Goal: Task Accomplishment & Management: Manage account settings

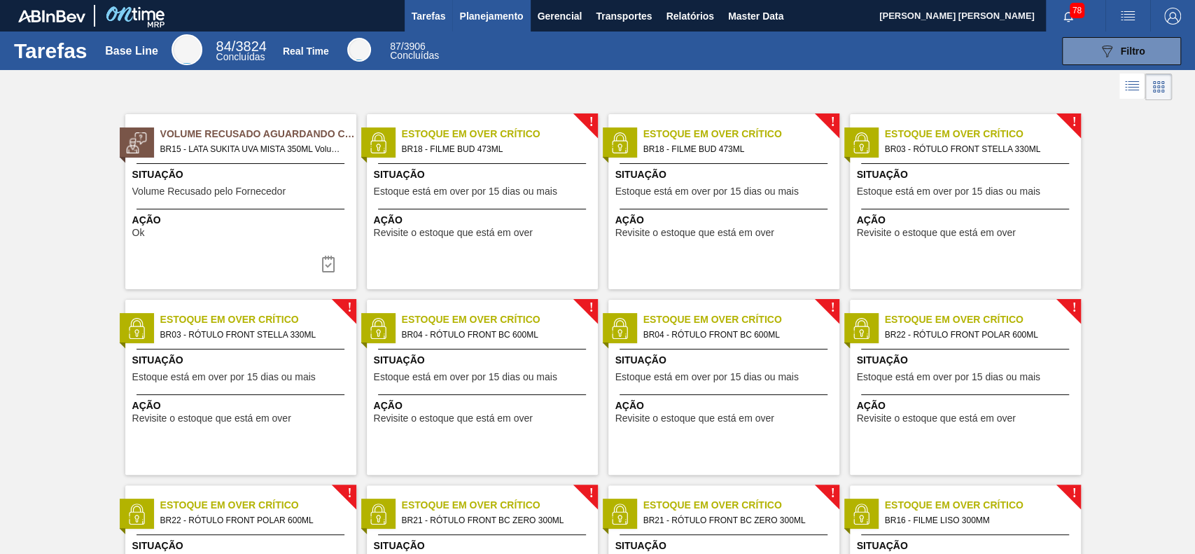
click at [495, 13] on span "Planejamento" at bounding box center [491, 16] width 64 height 17
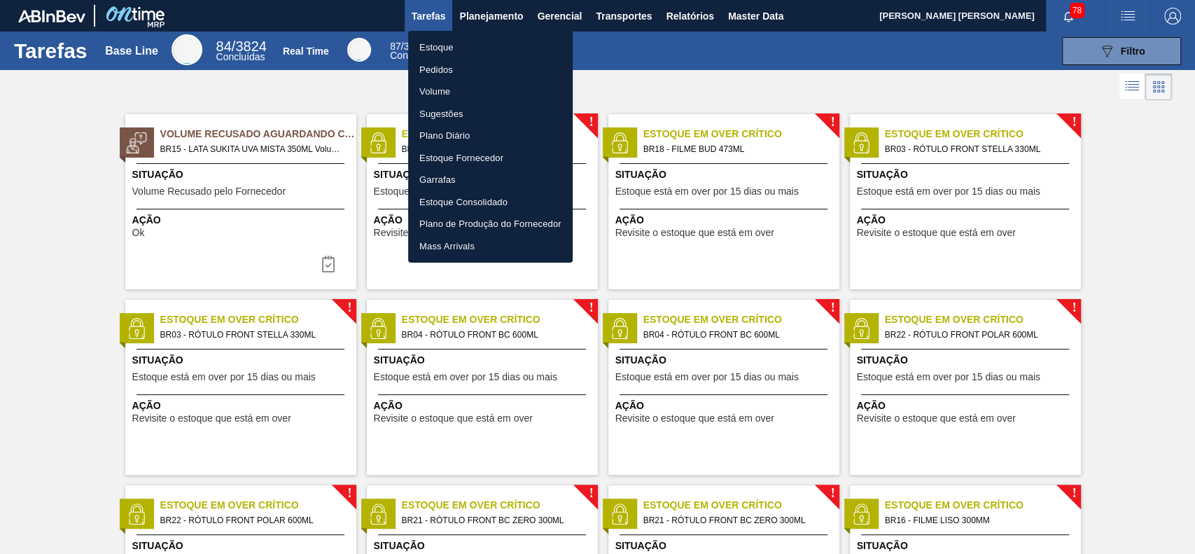
click at [440, 65] on li "Pedidos" at bounding box center [490, 70] width 165 height 22
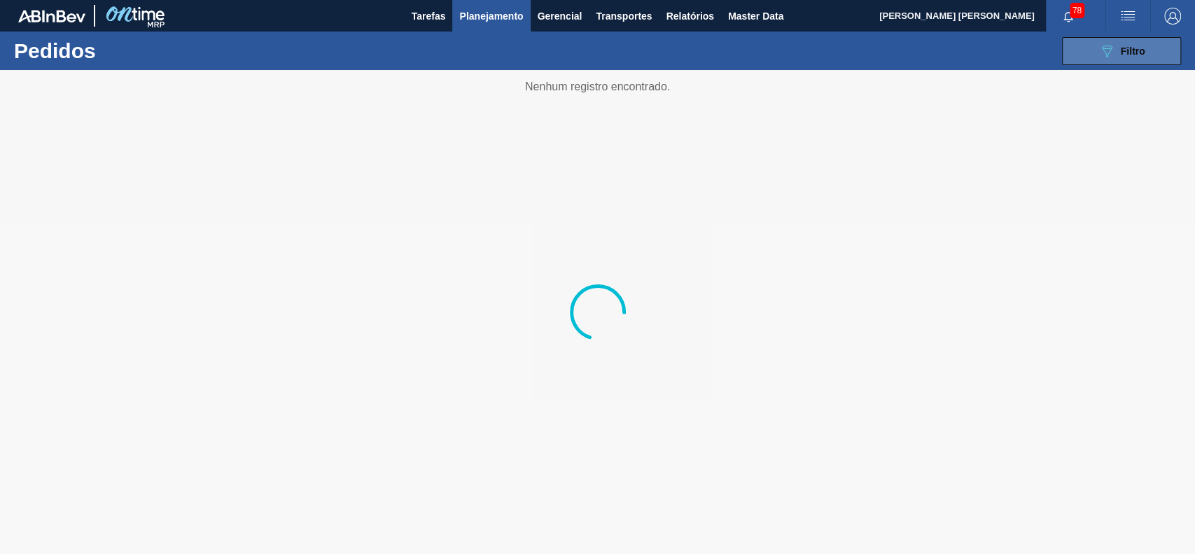
click at [1118, 59] on div "089F7B8B-B2A5-4AFE-B5C0-19BA573D28AC Filtro" at bounding box center [1121, 51] width 47 height 17
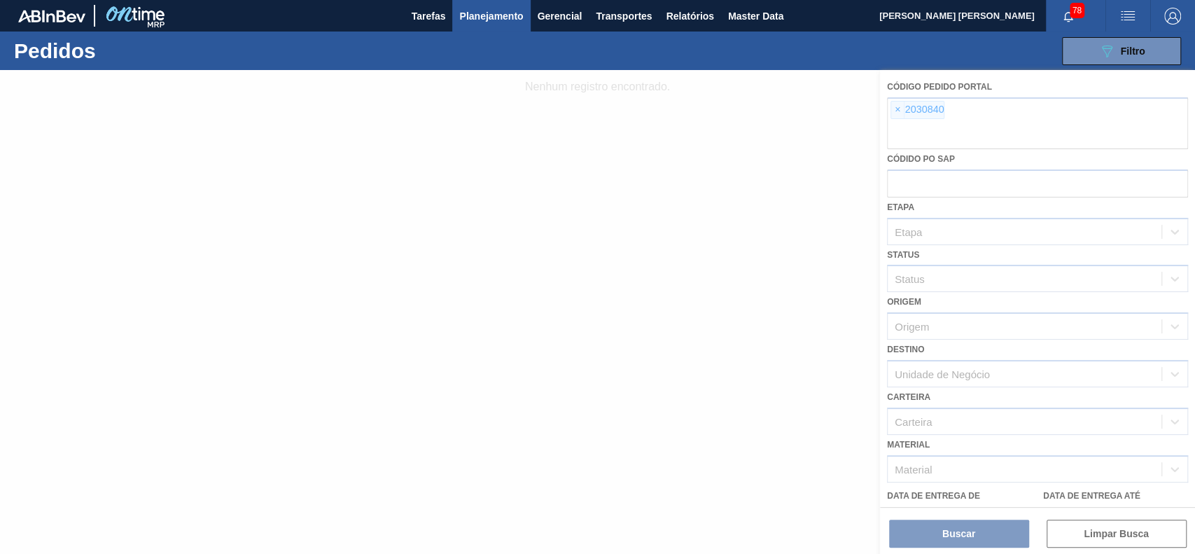
click at [896, 107] on div at bounding box center [597, 312] width 1195 height 484
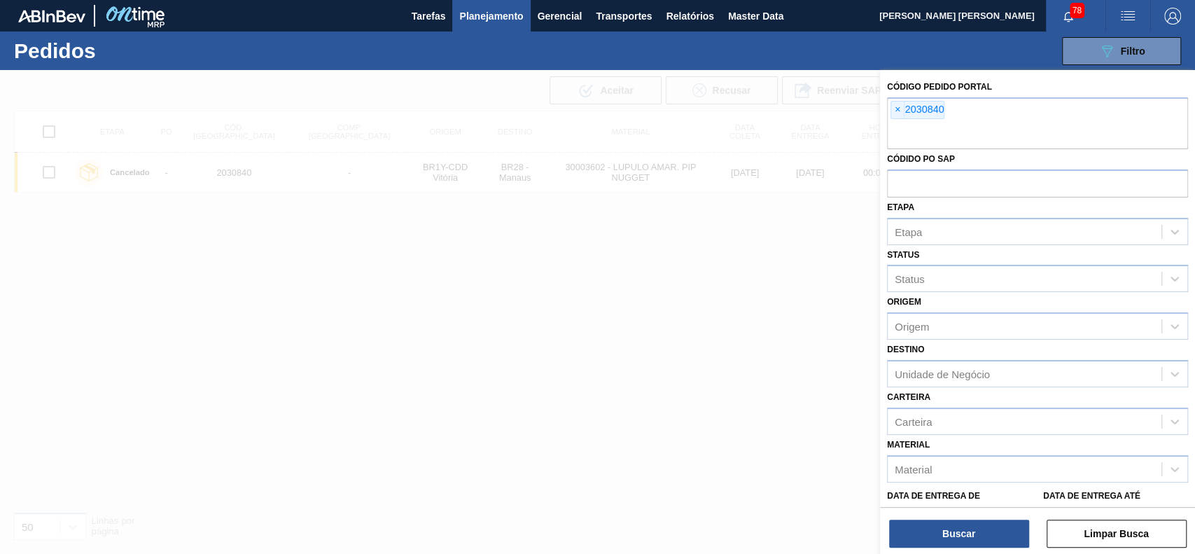
click at [898, 107] on span "×" at bounding box center [897, 110] width 13 height 17
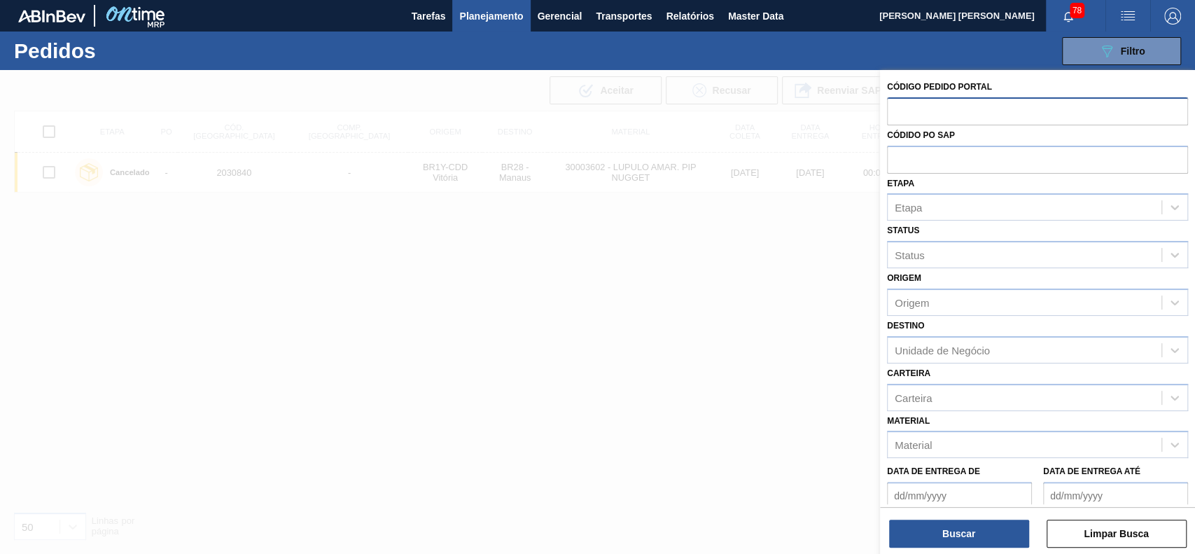
paste input "5800391819"
type input "5800391819"
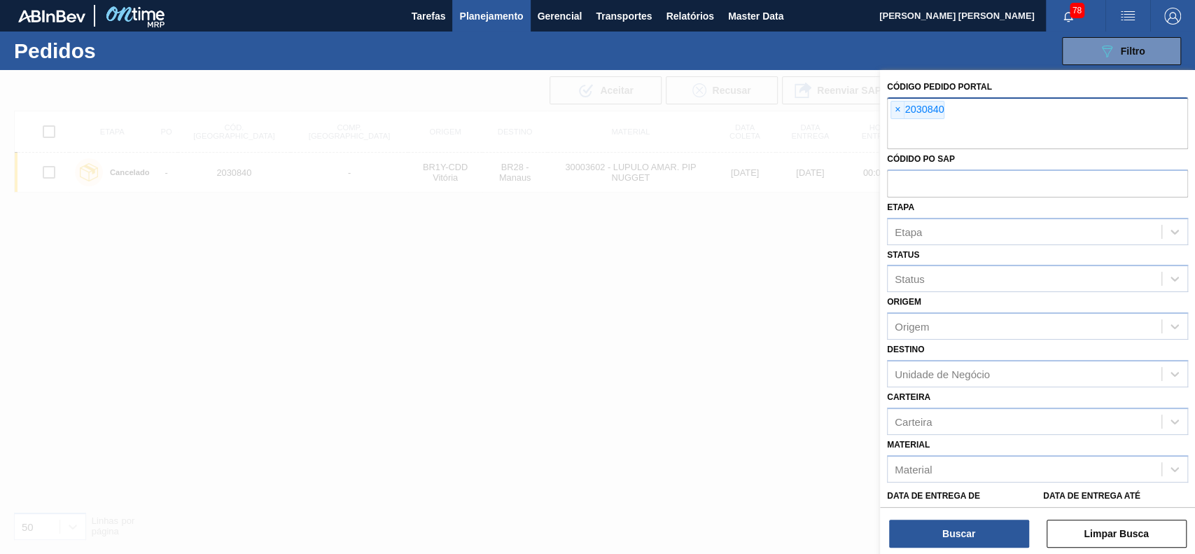
click at [905, 105] on div "× 2030840" at bounding box center [918, 110] width 54 height 18
click at [900, 105] on span "×" at bounding box center [897, 110] width 13 height 17
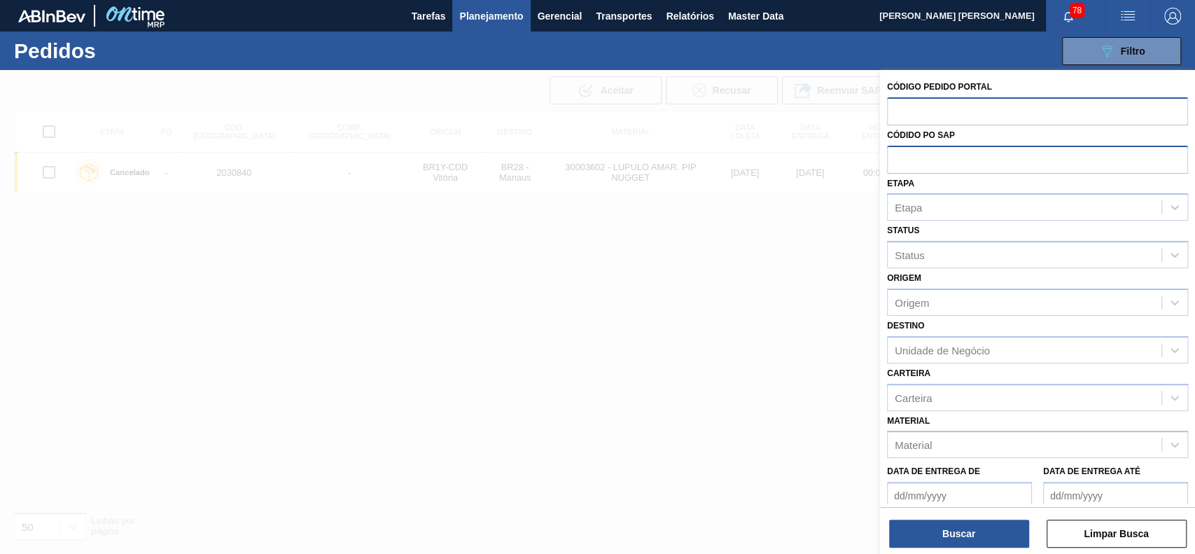
click at [920, 158] on input "text" at bounding box center [1037, 159] width 301 height 27
paste input "5800391819"
type input "5800391819"
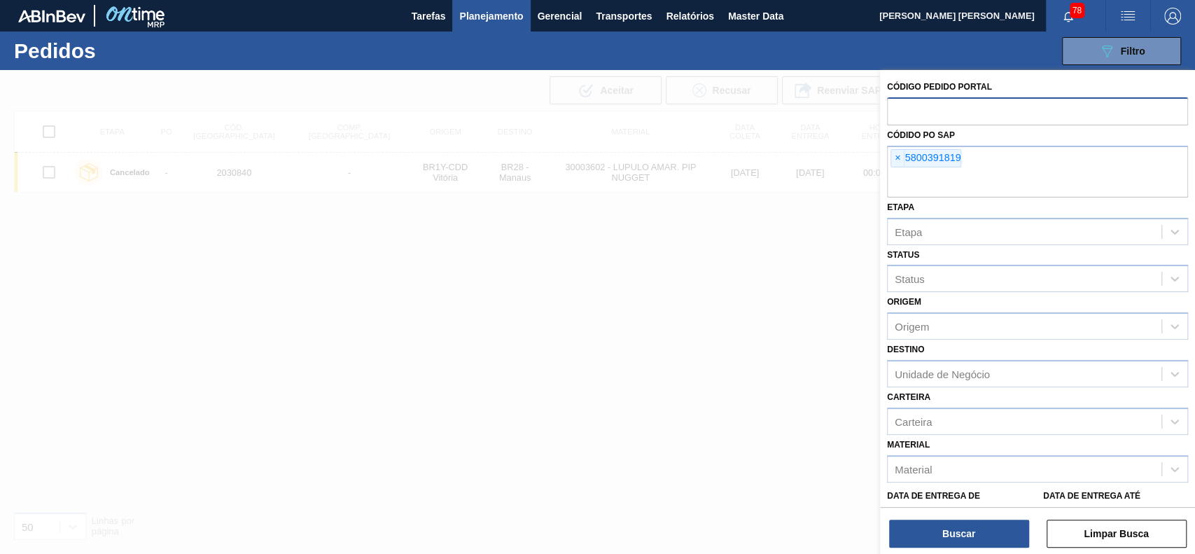
click at [947, 550] on div "Código Pedido Portal Códido PO SAP × 5800391819 [GEOGRAPHIC_DATA] [GEOGRAPHIC_D…" at bounding box center [1037, 313] width 315 height 487
click at [944, 543] on button "Buscar" at bounding box center [959, 533] width 140 height 28
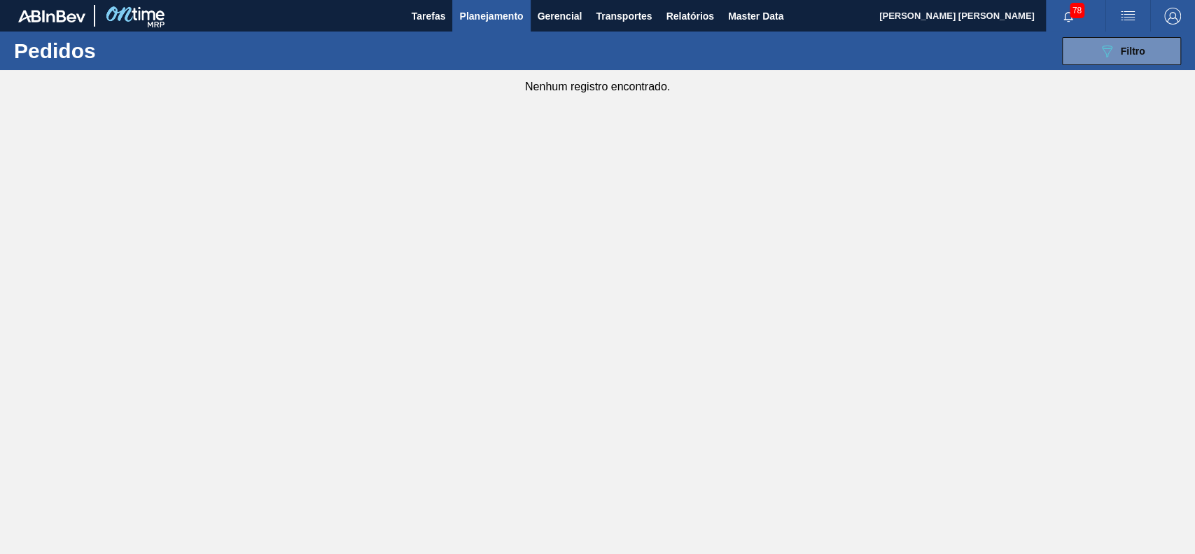
click at [493, 22] on span "Planejamento" at bounding box center [491, 16] width 64 height 17
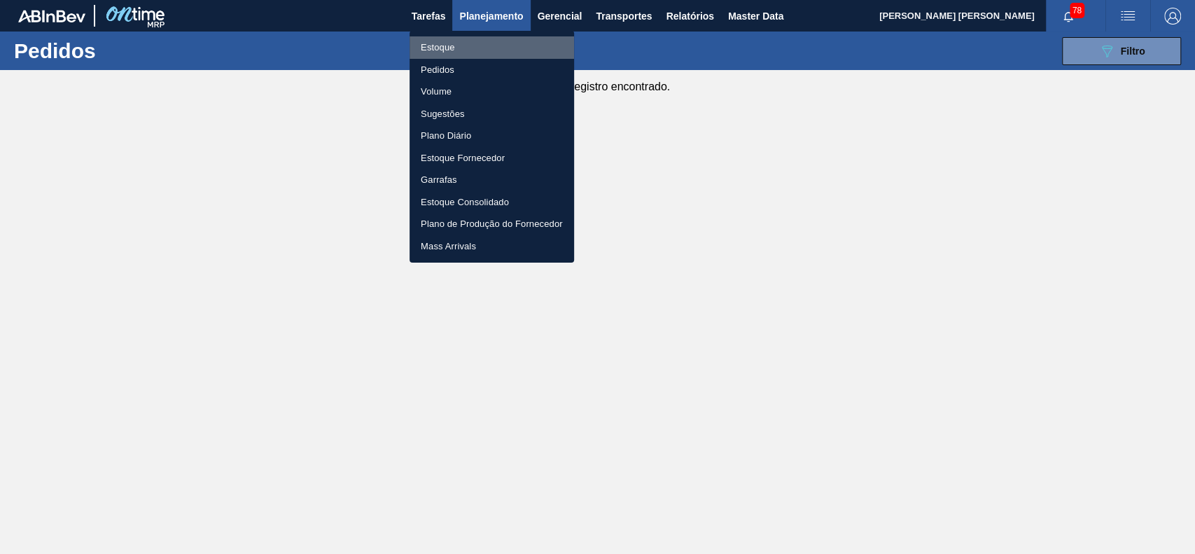
click at [476, 47] on li "Estoque" at bounding box center [492, 47] width 165 height 22
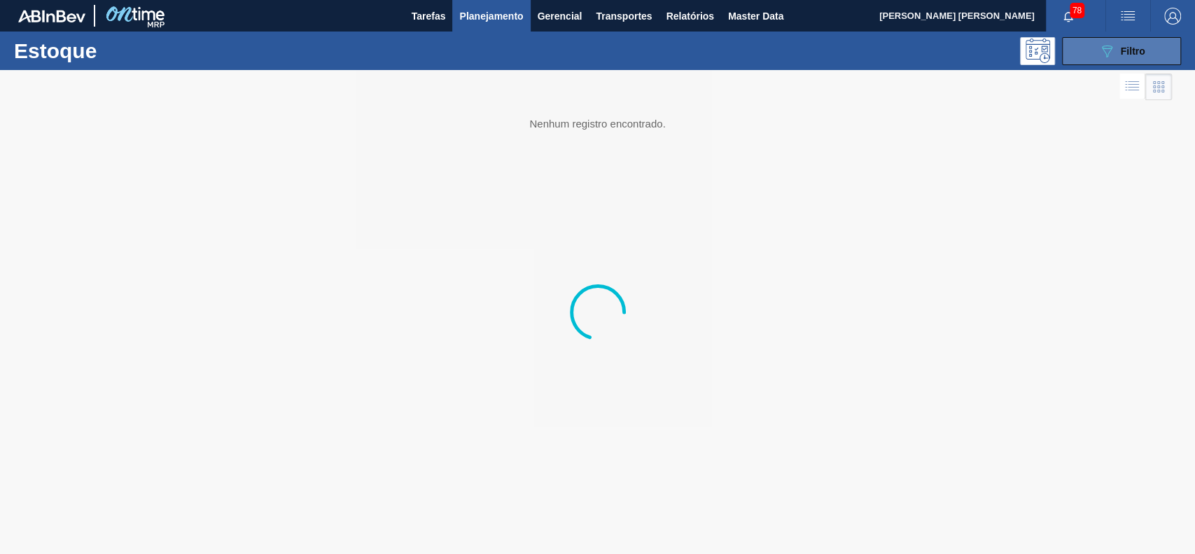
click at [1115, 59] on div "089F7B8B-B2A5-4AFE-B5C0-19BA573D28AC Filtro" at bounding box center [1121, 51] width 47 height 17
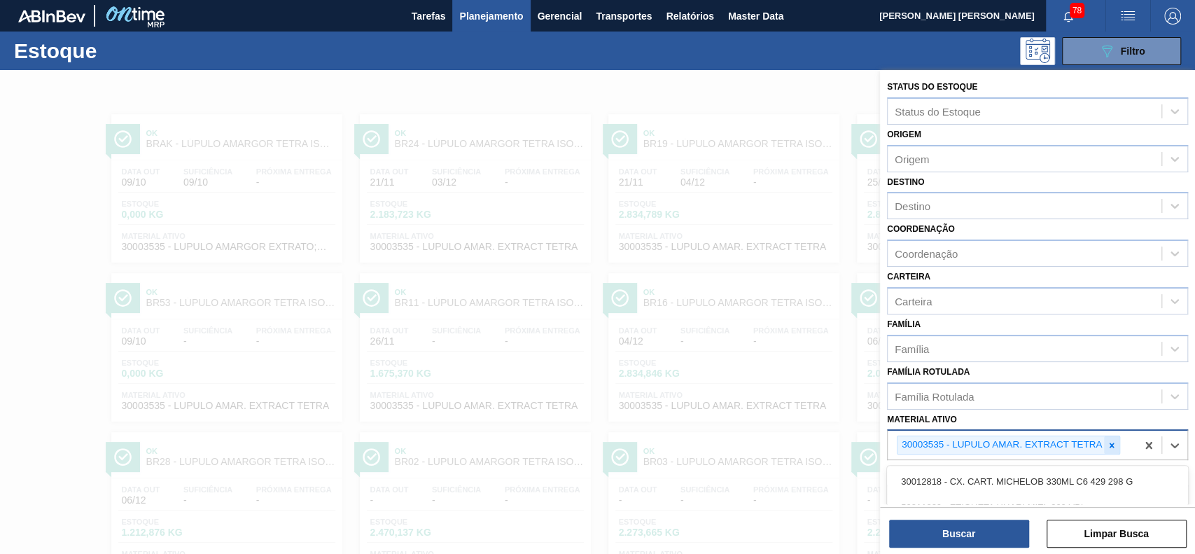
click at [1116, 442] on div "30003535 - LUPULO AMAR. EXTRACT TETRA" at bounding box center [1012, 445] width 249 height 29
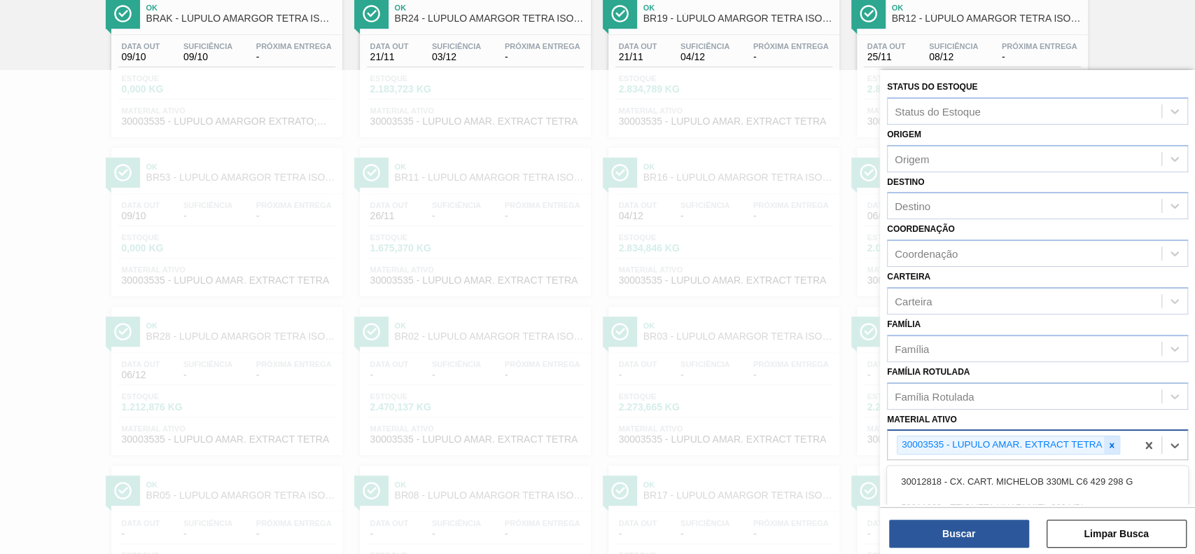
click at [1112, 442] on icon at bounding box center [1112, 444] width 5 height 5
type ativo "s"
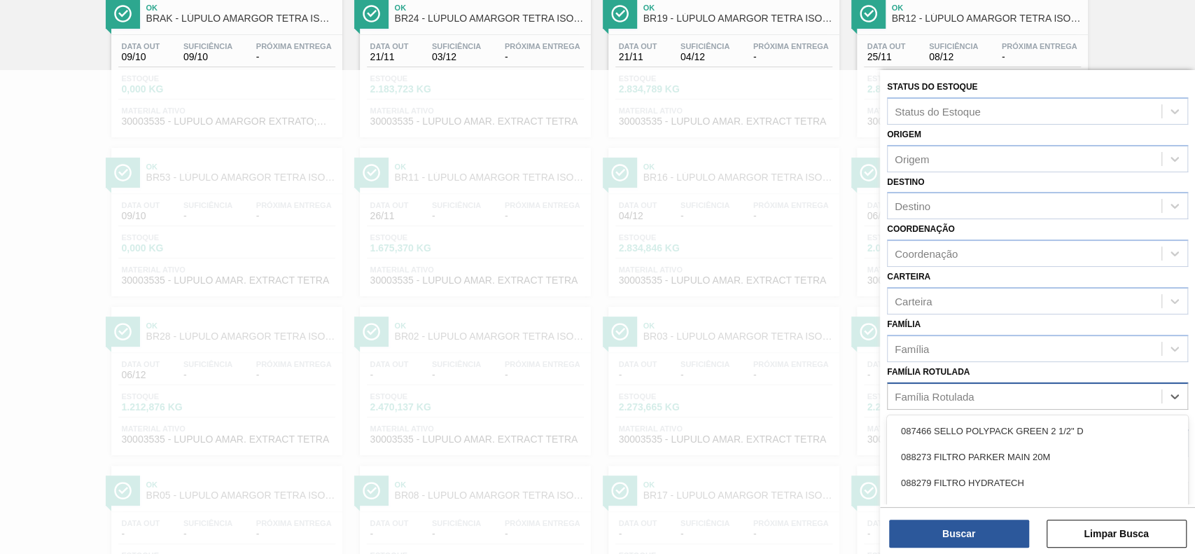
scroll to position [201, 0]
click at [1067, 388] on div "Família Rotulada" at bounding box center [1025, 396] width 274 height 20
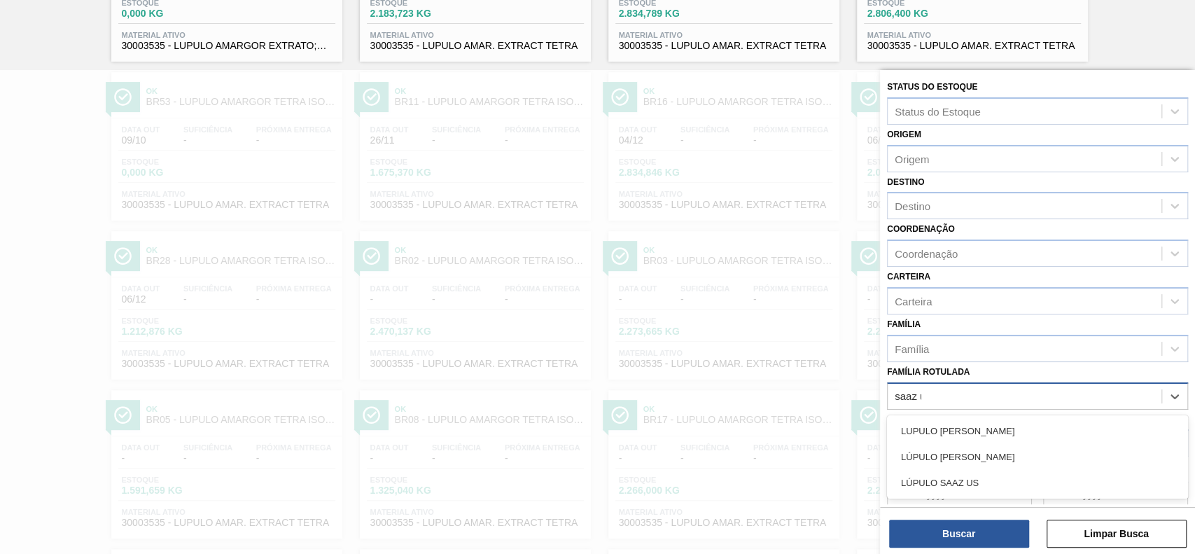
type Rotulada "saaz us"
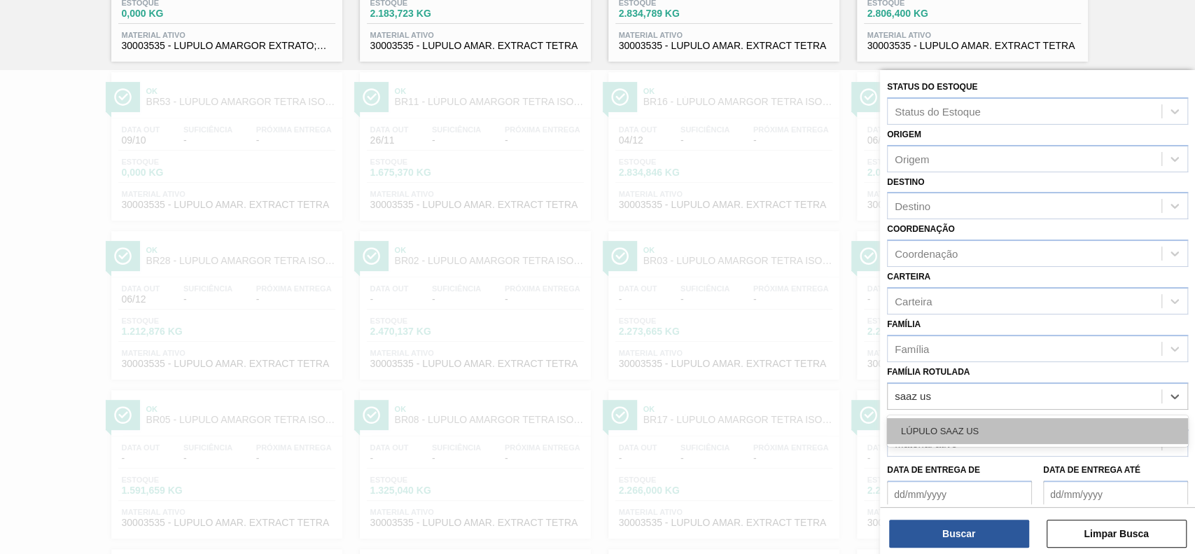
click at [1025, 429] on div "LÚPULO SAAZ US" at bounding box center [1037, 431] width 301 height 26
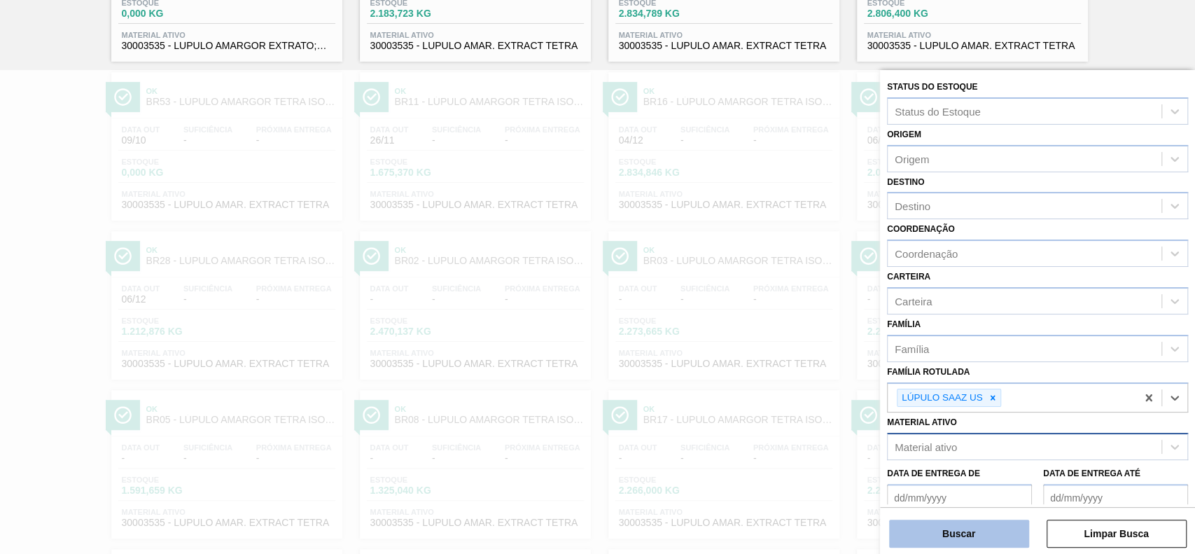
click at [990, 530] on button "Buscar" at bounding box center [959, 533] width 140 height 28
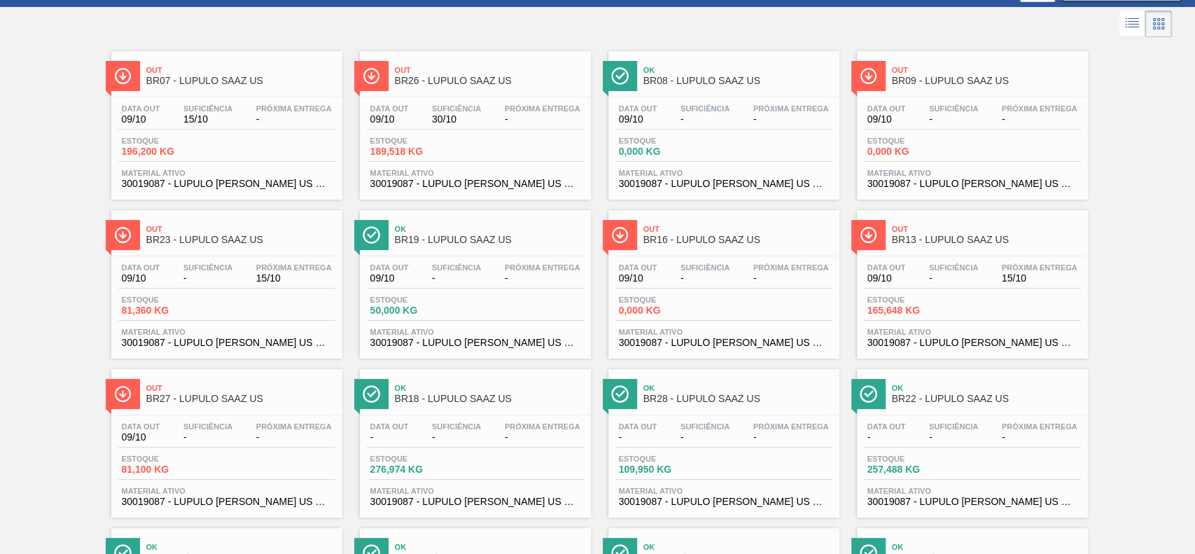
scroll to position [0, 0]
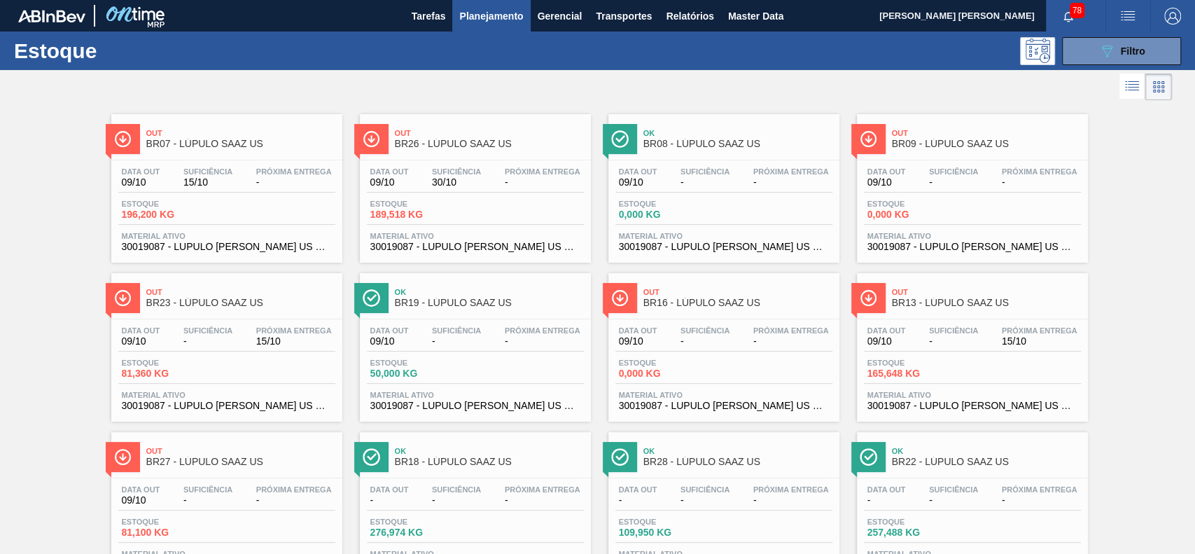
click at [512, 27] on button "Planejamento" at bounding box center [491, 16] width 78 height 32
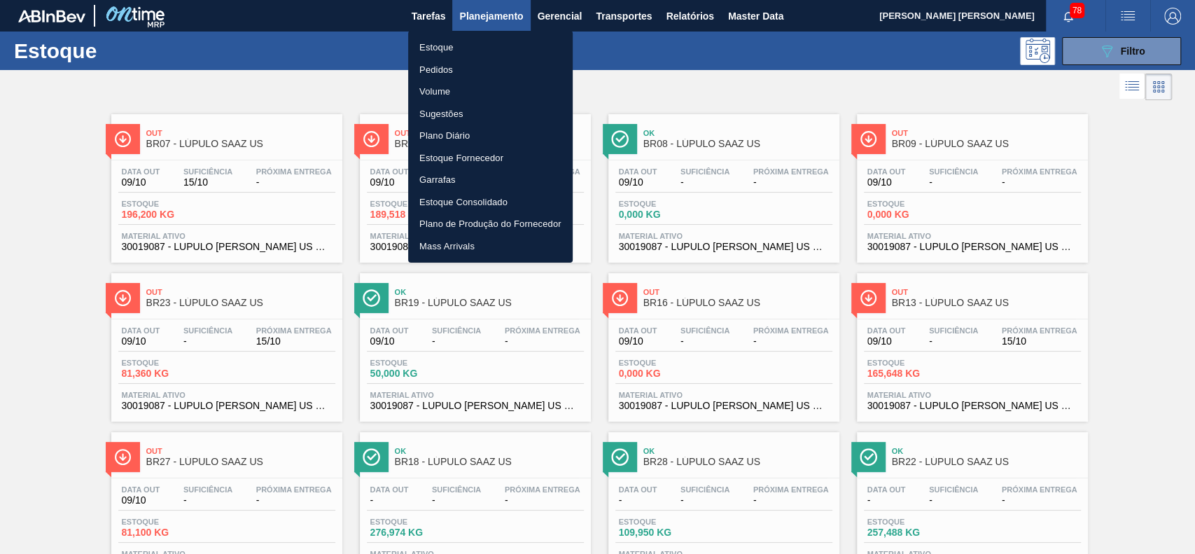
click at [466, 70] on li "Pedidos" at bounding box center [490, 70] width 165 height 22
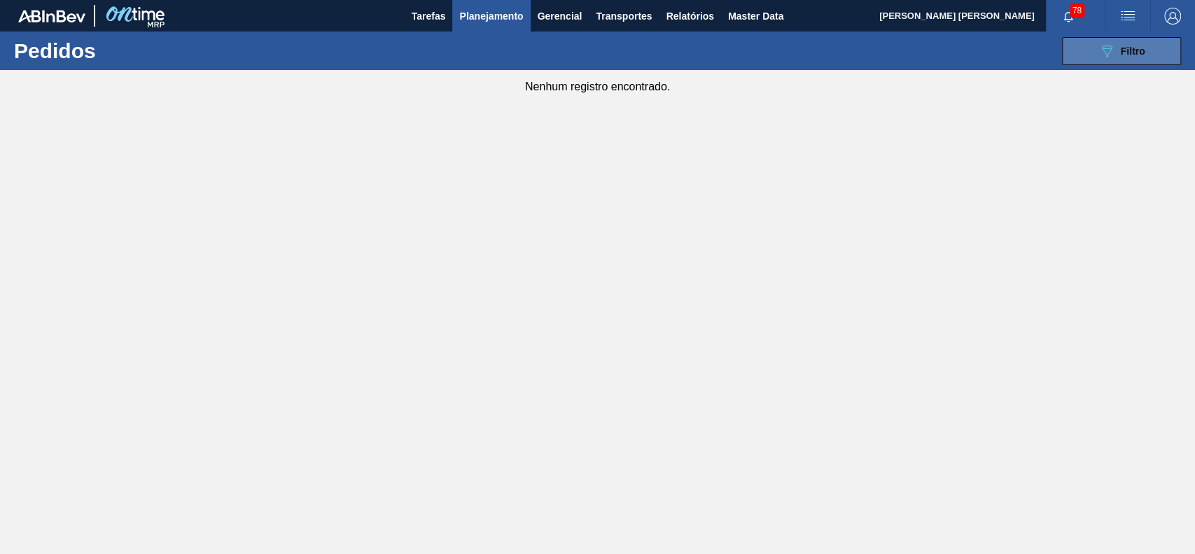
click at [1064, 47] on button "089F7B8B-B2A5-4AFE-B5C0-19BA573D28AC Filtro" at bounding box center [1121, 51] width 119 height 28
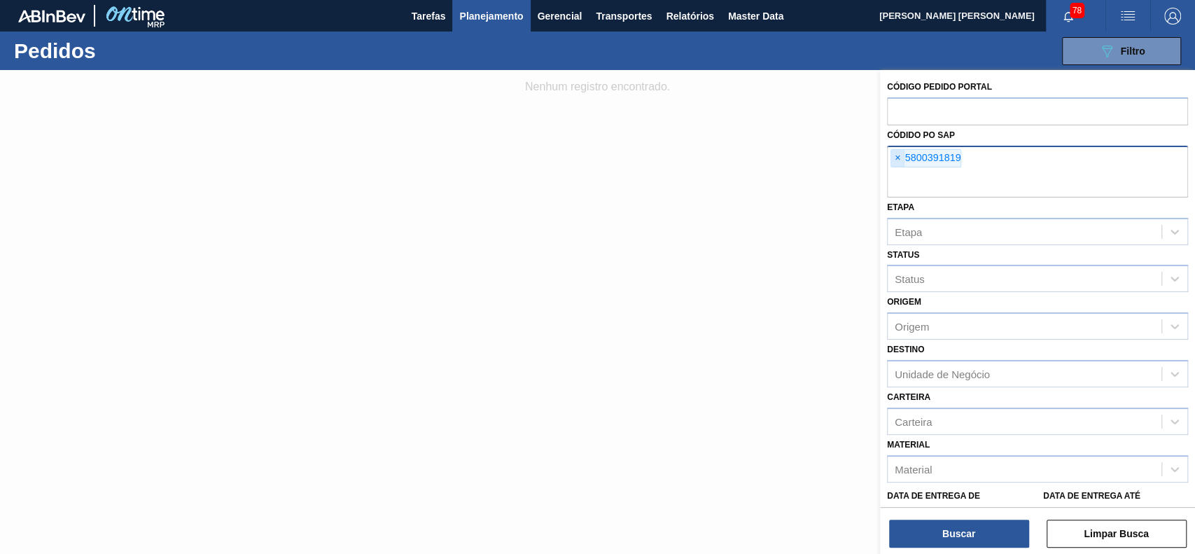
click at [902, 157] on span "×" at bounding box center [897, 158] width 13 height 17
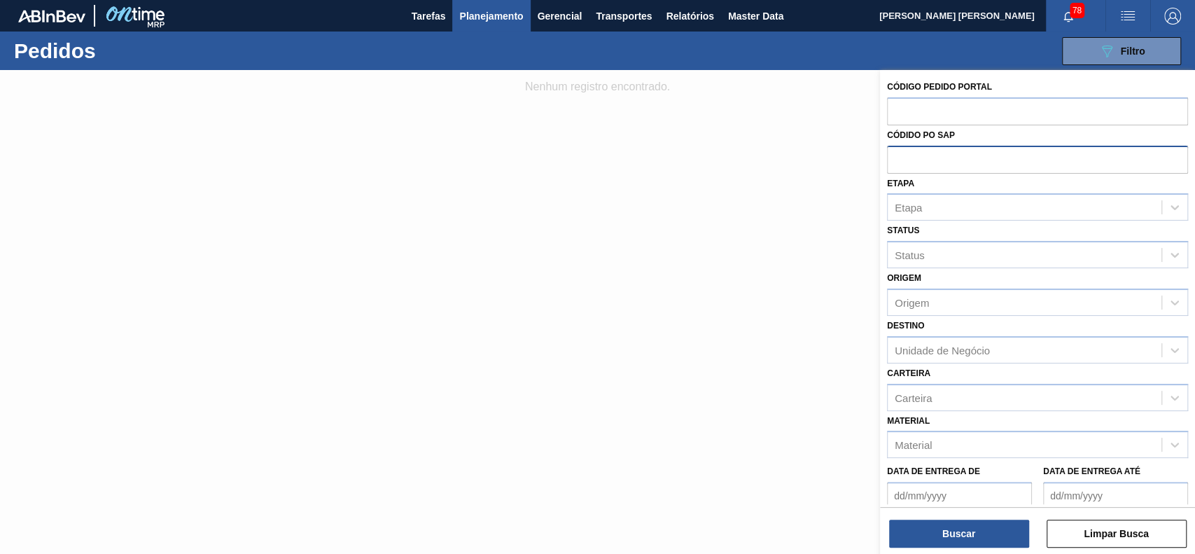
paste input "text"
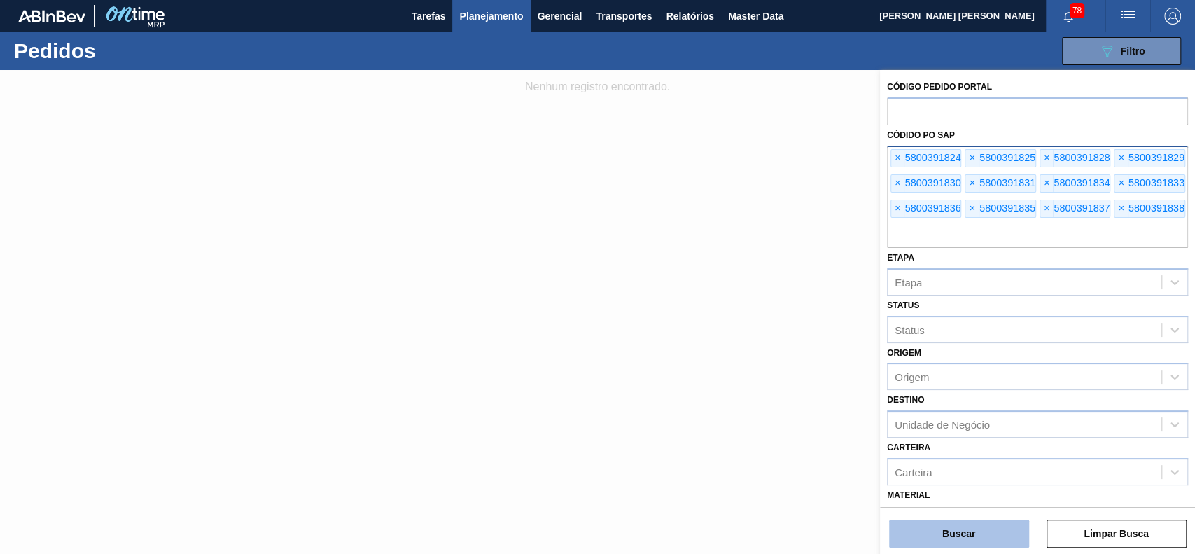
click at [945, 543] on button "Buscar" at bounding box center [959, 533] width 140 height 28
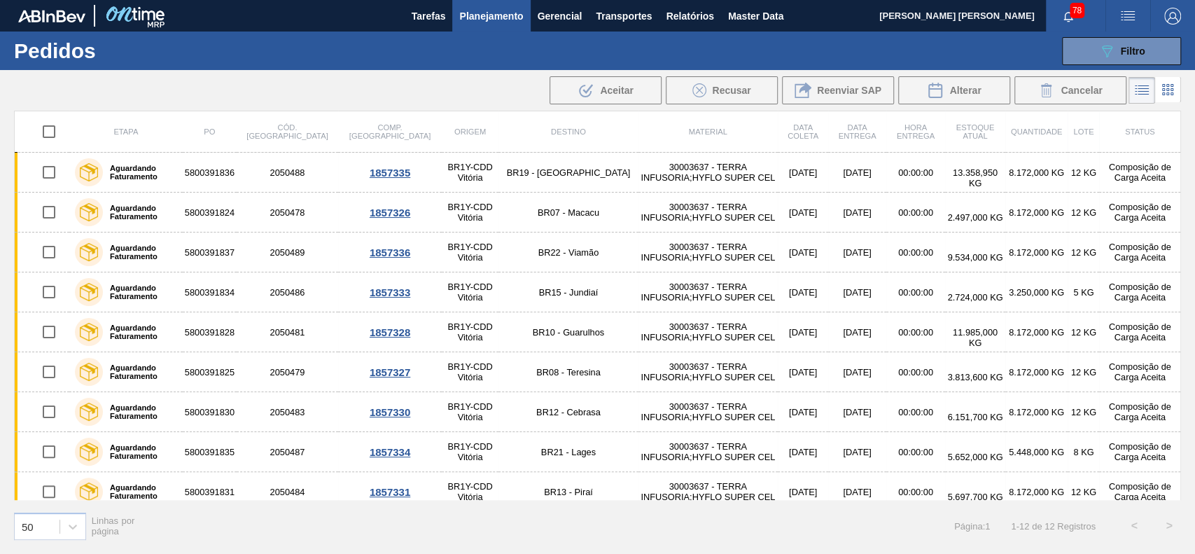
click at [55, 132] on input "checkbox" at bounding box center [48, 131] width 29 height 29
checkbox input "true"
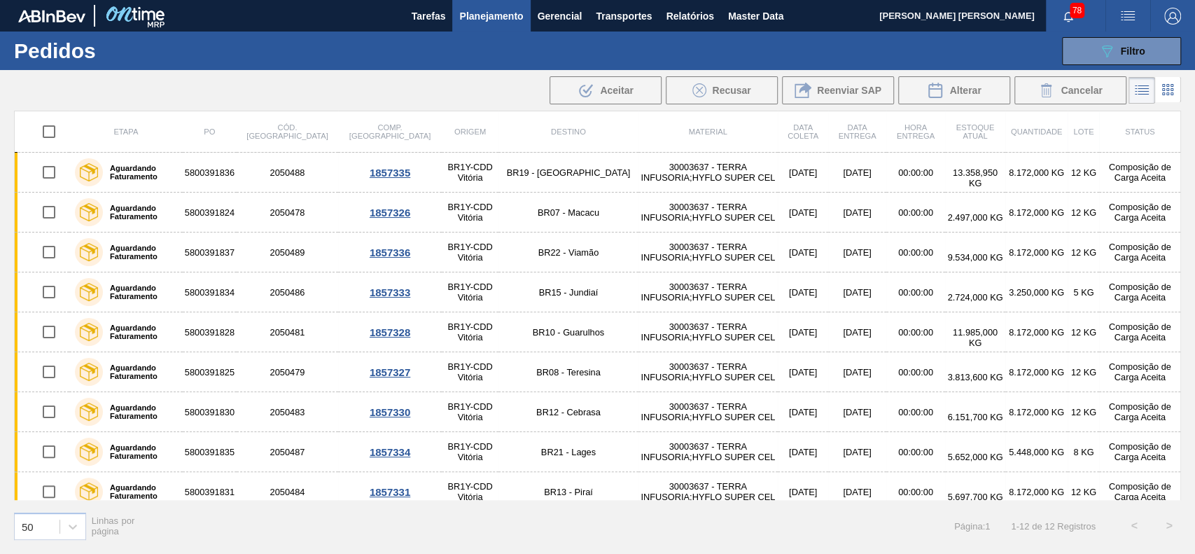
checkbox input "true"
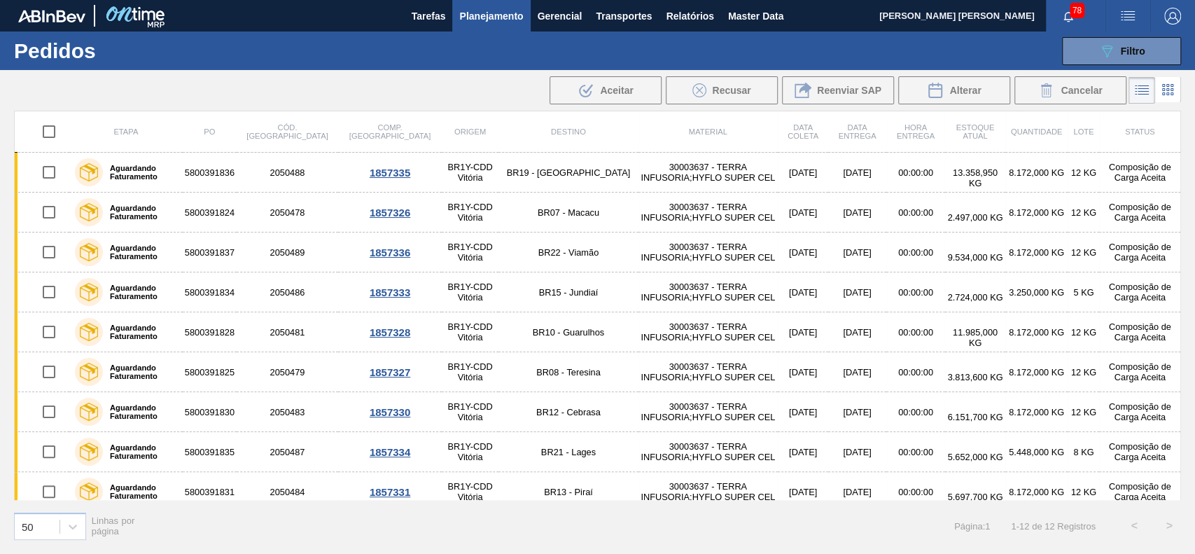
checkbox input "true"
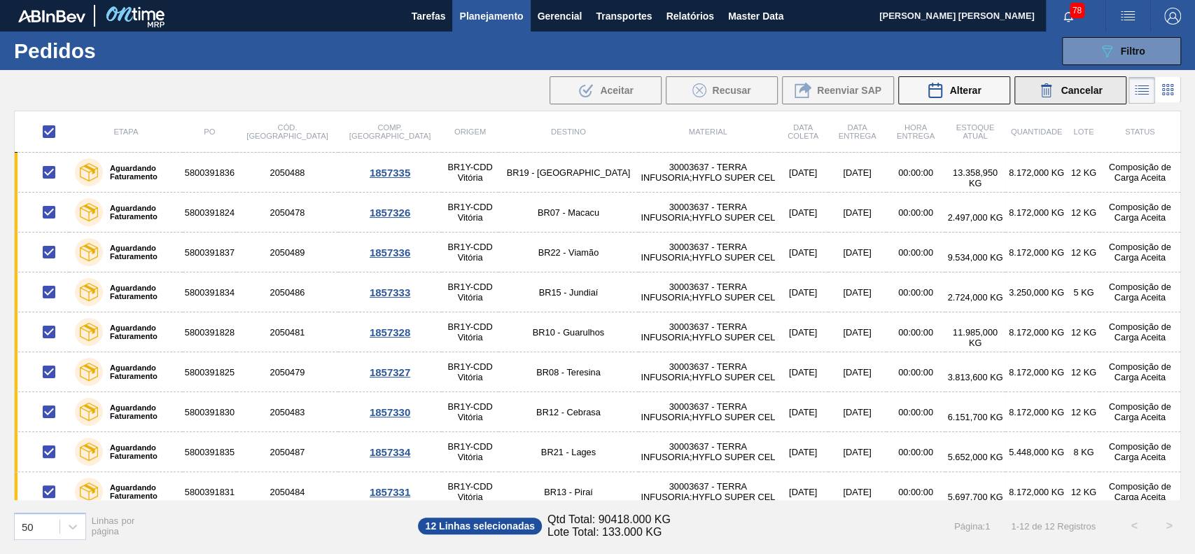
click at [1055, 97] on div "Cancelar" at bounding box center [1070, 90] width 64 height 17
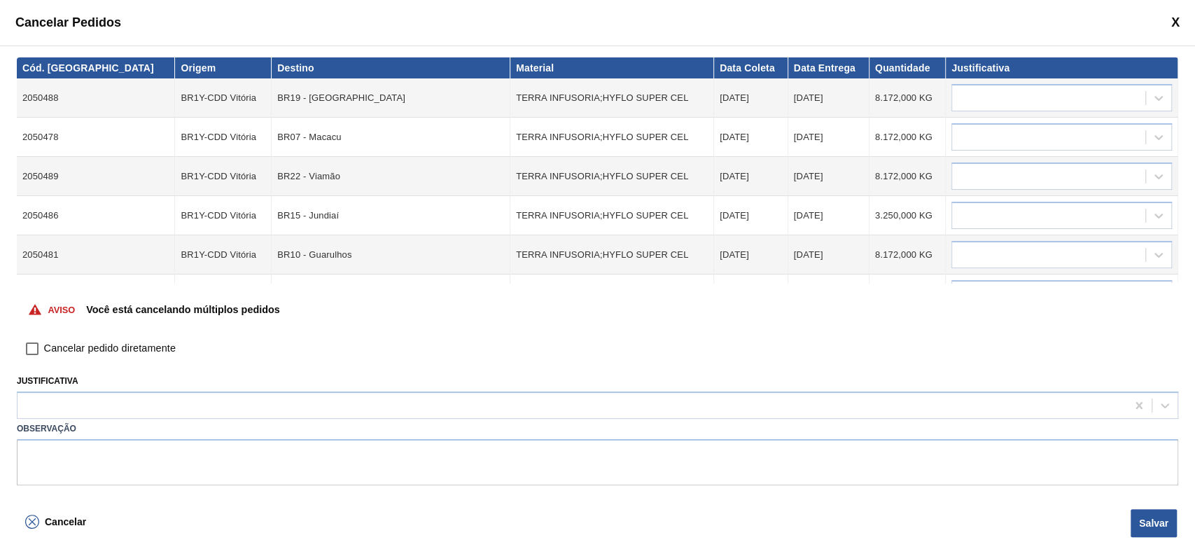
click at [30, 349] on input "Cancelar pedido diretamente" at bounding box center [32, 349] width 24 height 24
checkbox input "true"
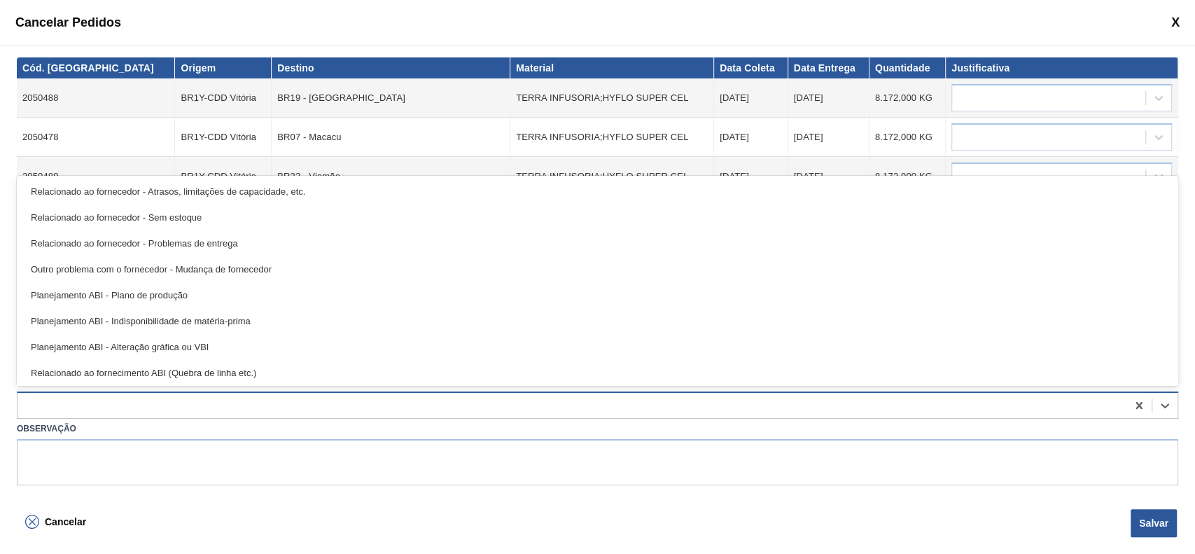
click at [179, 408] on div at bounding box center [572, 406] width 1109 height 20
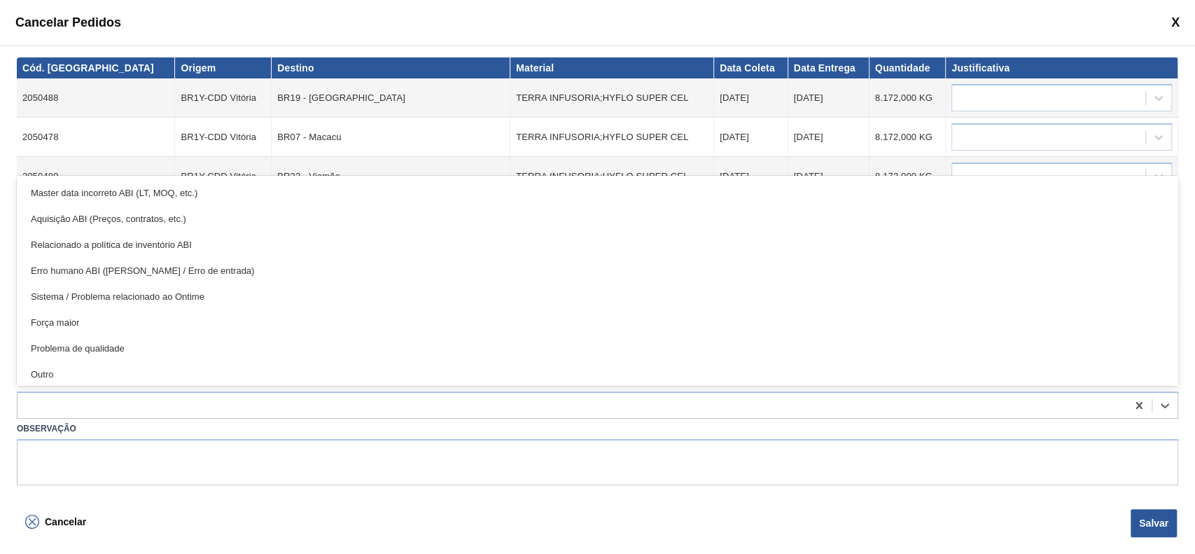
scroll to position [261, 0]
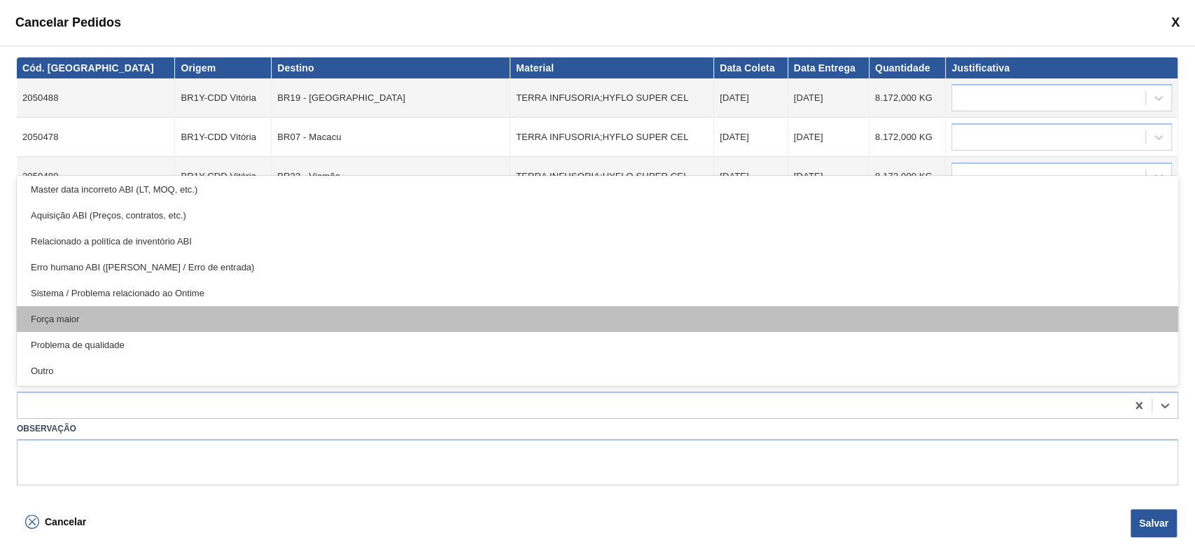
click at [137, 322] on div "Força maior" at bounding box center [598, 319] width 1162 height 26
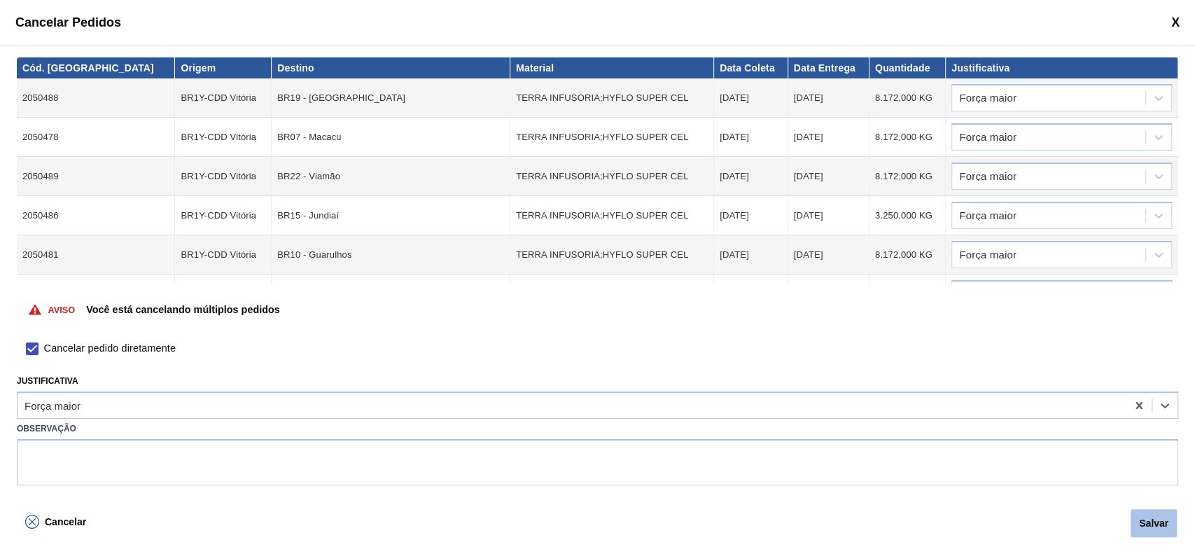
click at [1150, 519] on button "Salvar" at bounding box center [1154, 523] width 46 height 28
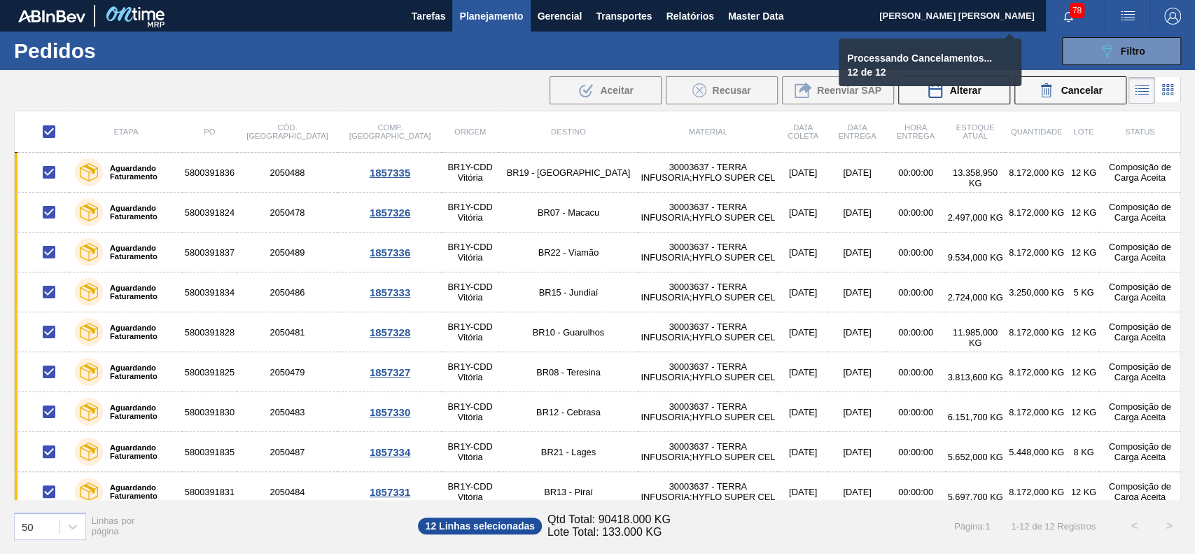
checkbox input "false"
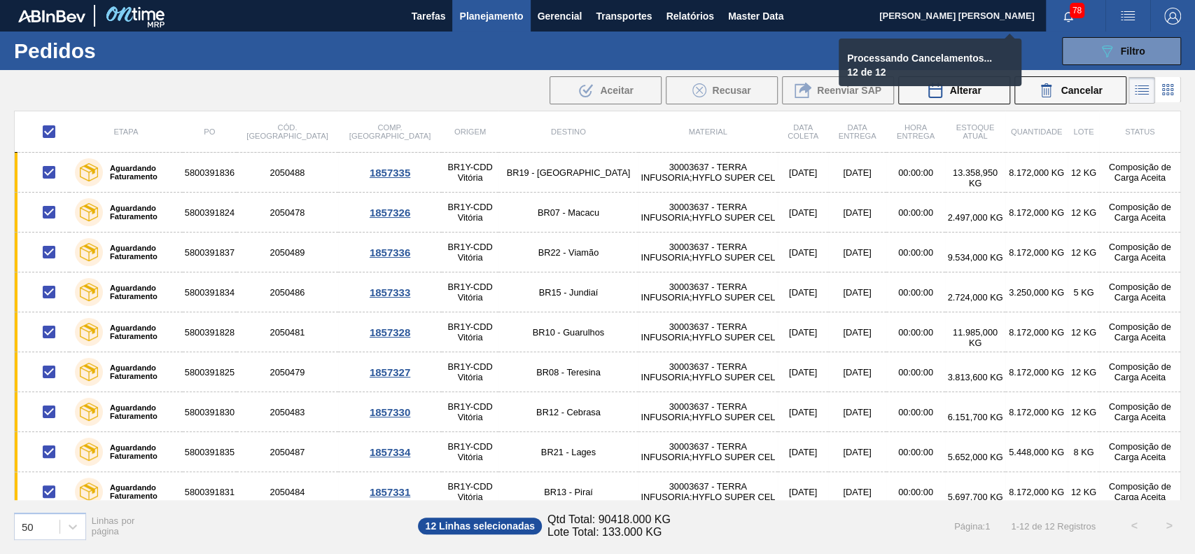
checkbox input "false"
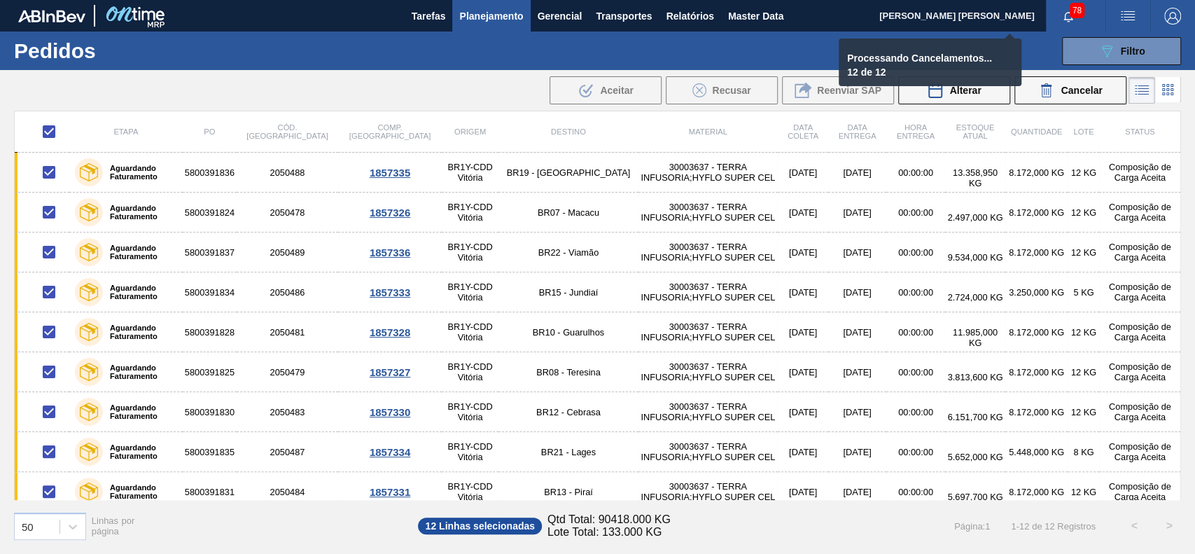
checkbox input "false"
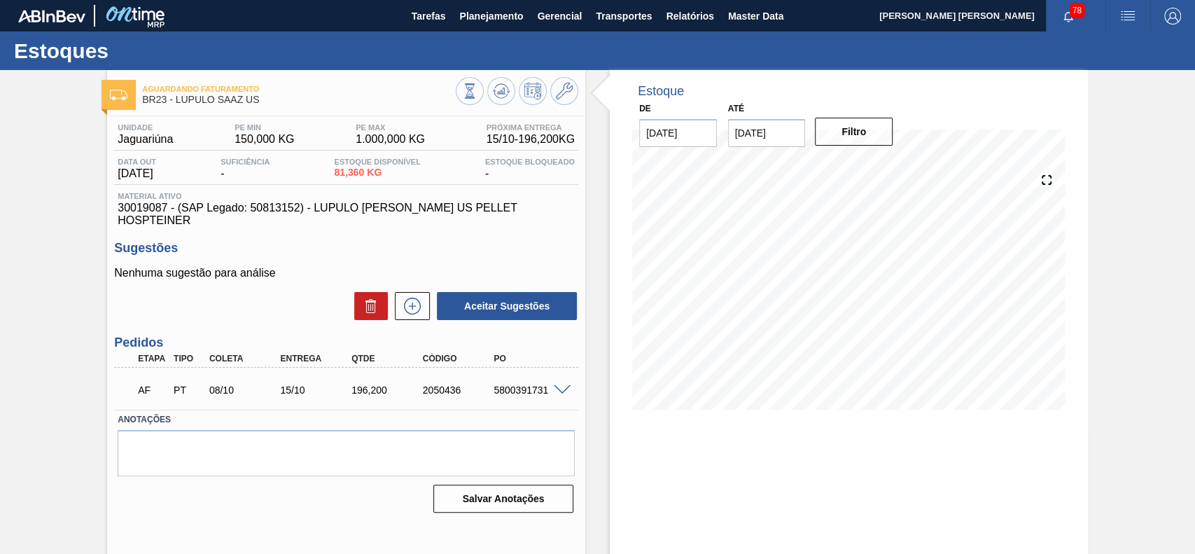
click at [564, 385] on span at bounding box center [562, 390] width 17 height 11
click at [560, 385] on span at bounding box center [562, 390] width 17 height 11
